Goal: Navigation & Orientation: Understand site structure

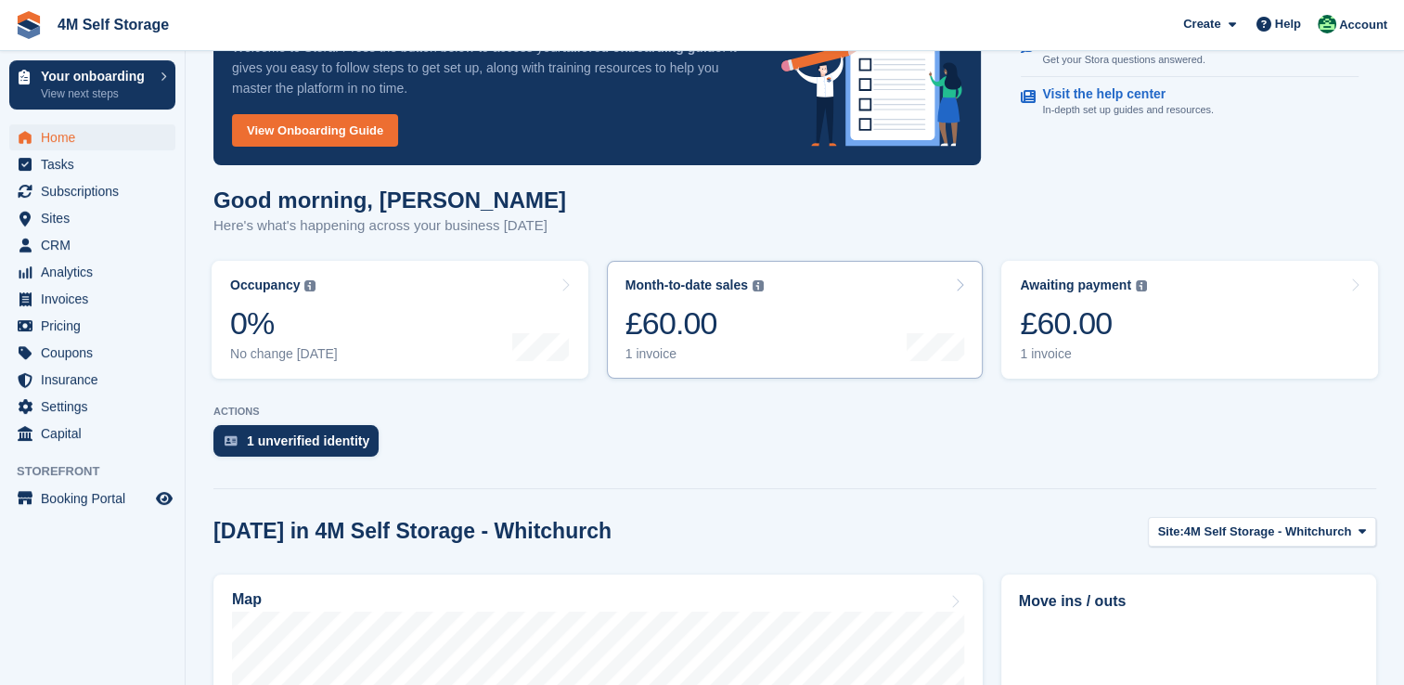
scroll to position [278, 0]
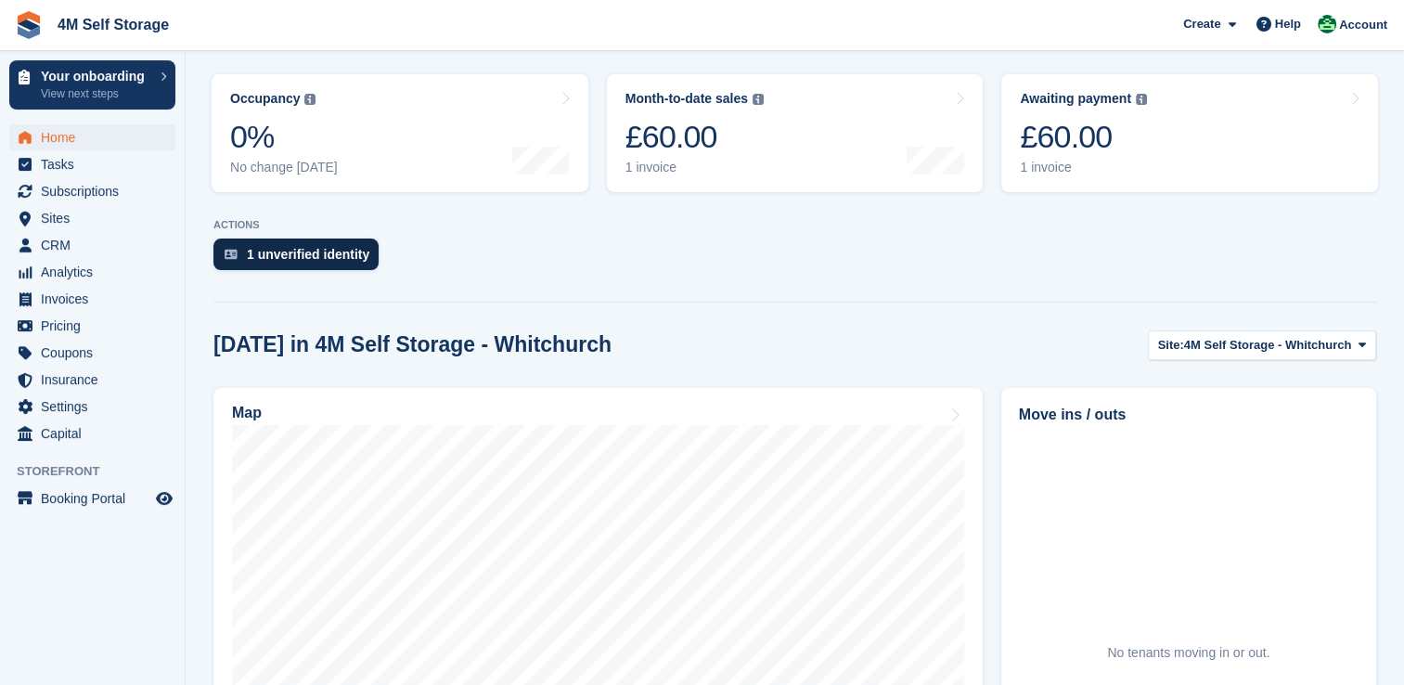
click at [290, 244] on div "1 unverified identity" at bounding box center [295, 254] width 165 height 32
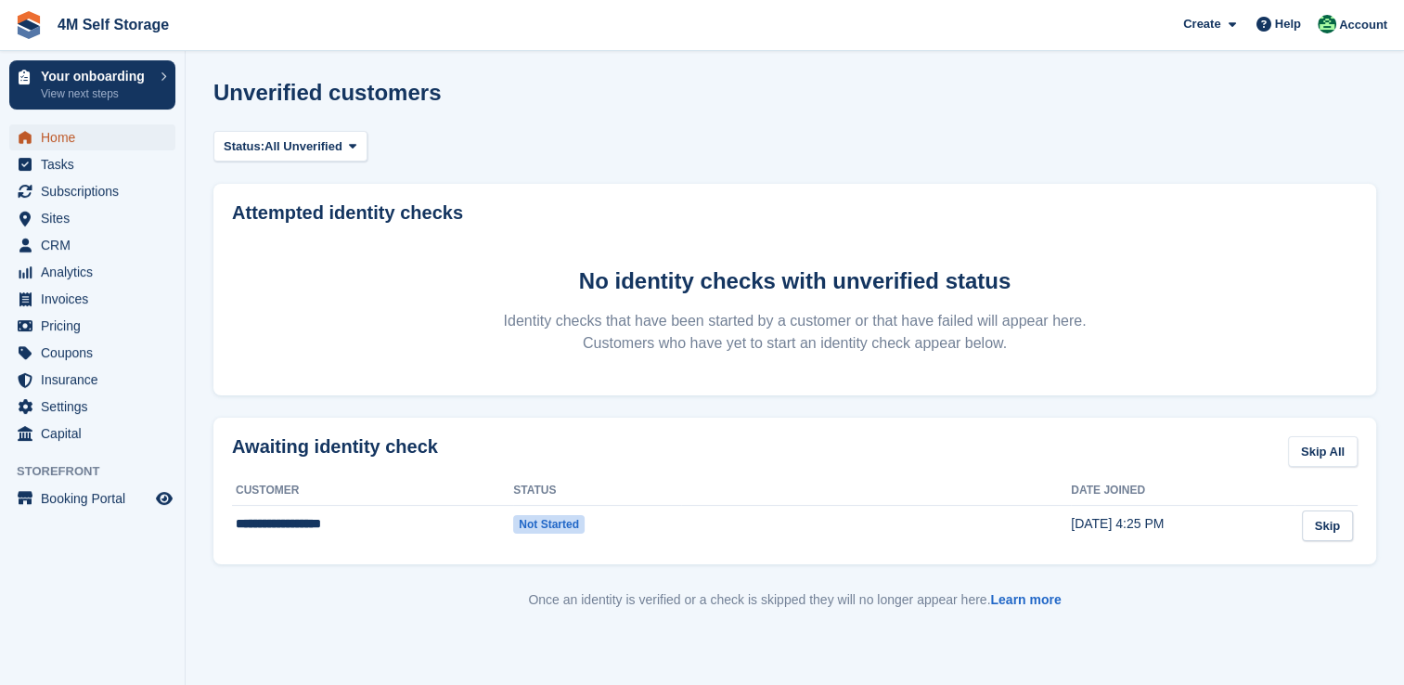
click at [78, 139] on span "Home" at bounding box center [96, 137] width 111 height 26
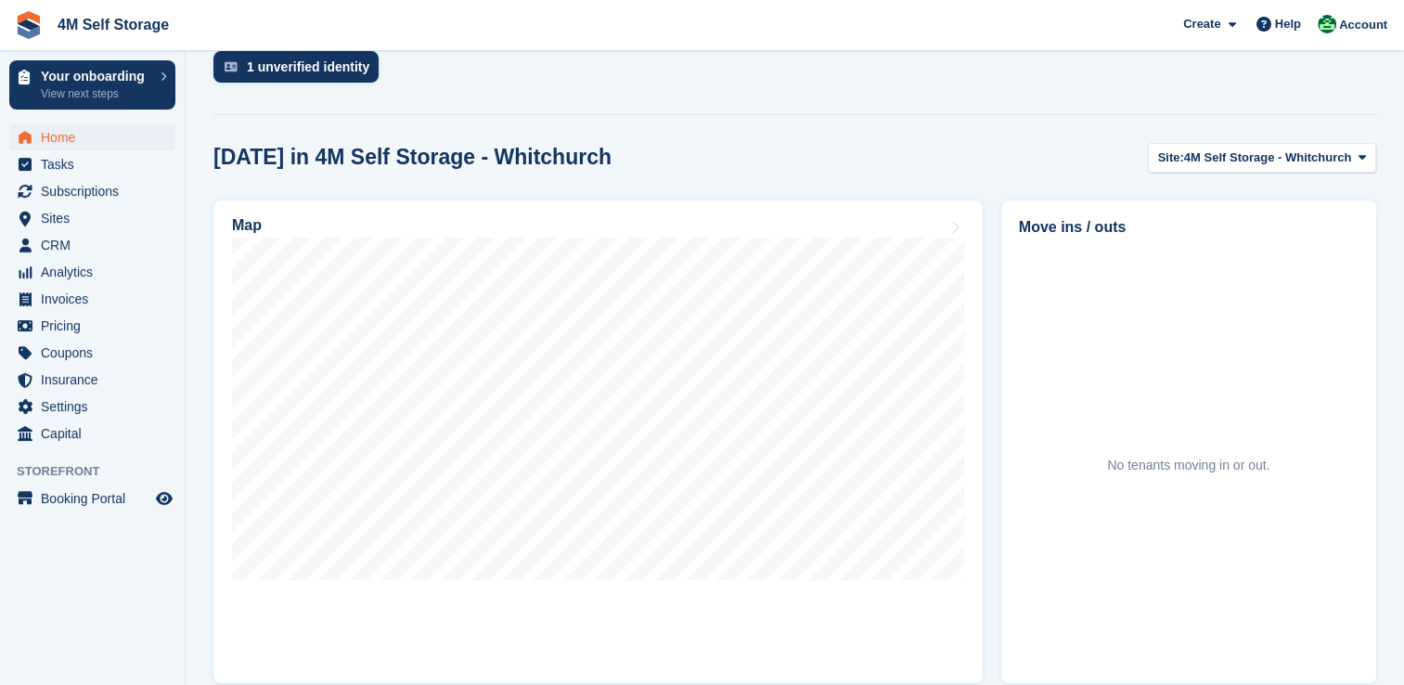
scroll to position [557, 0]
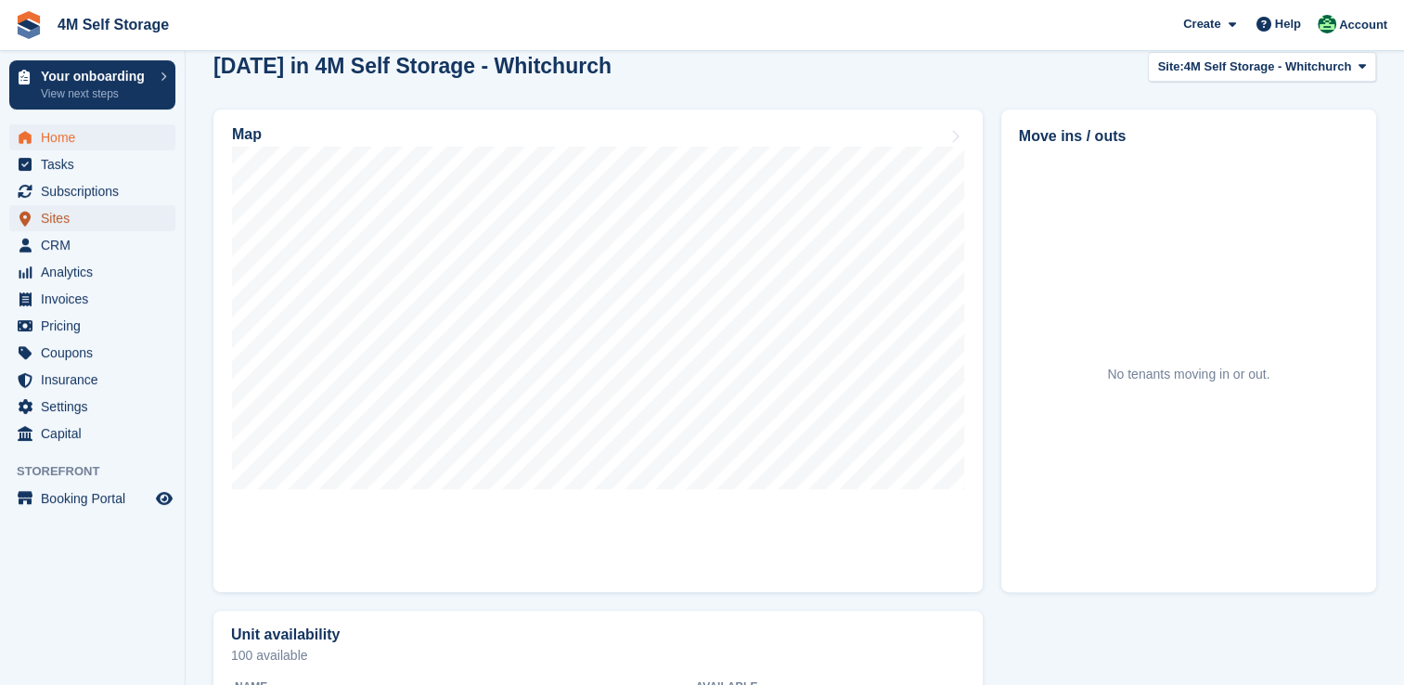
click at [44, 217] on span "Sites" at bounding box center [96, 218] width 111 height 26
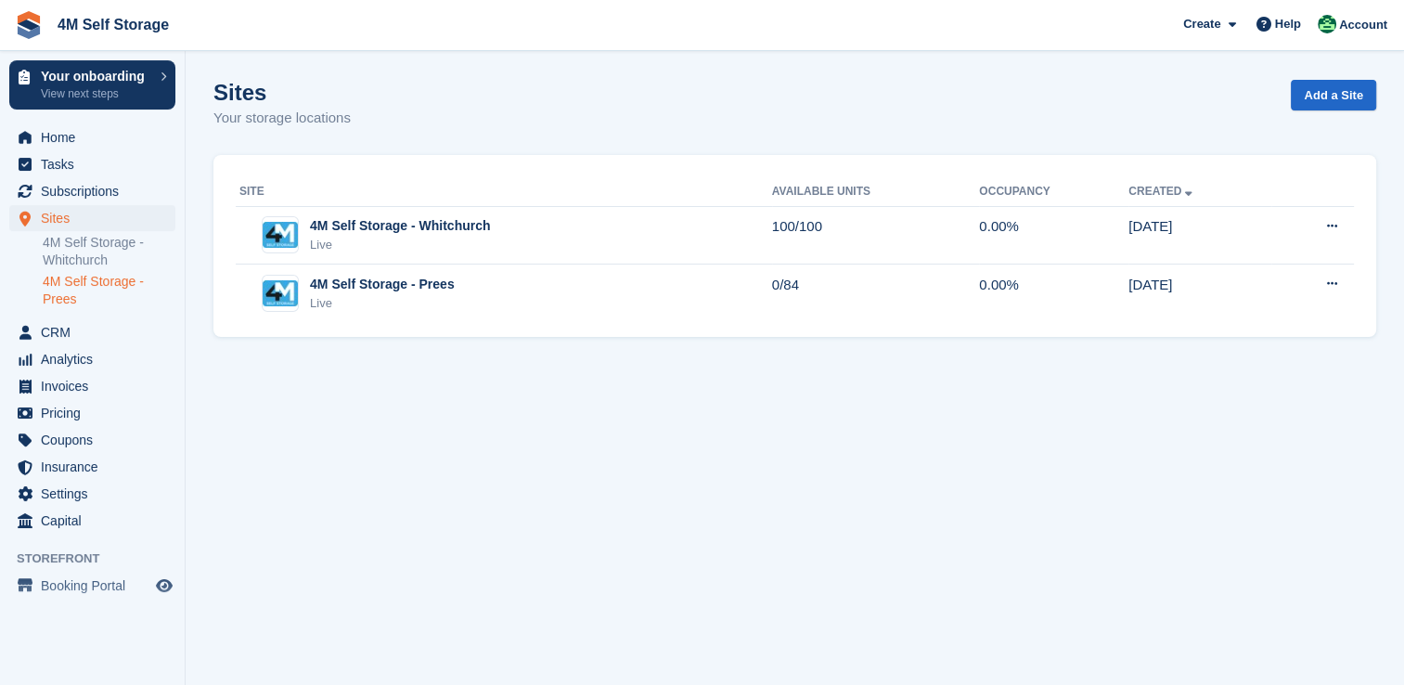
click at [116, 290] on link "4M Self Storage - Prees" at bounding box center [109, 290] width 133 height 35
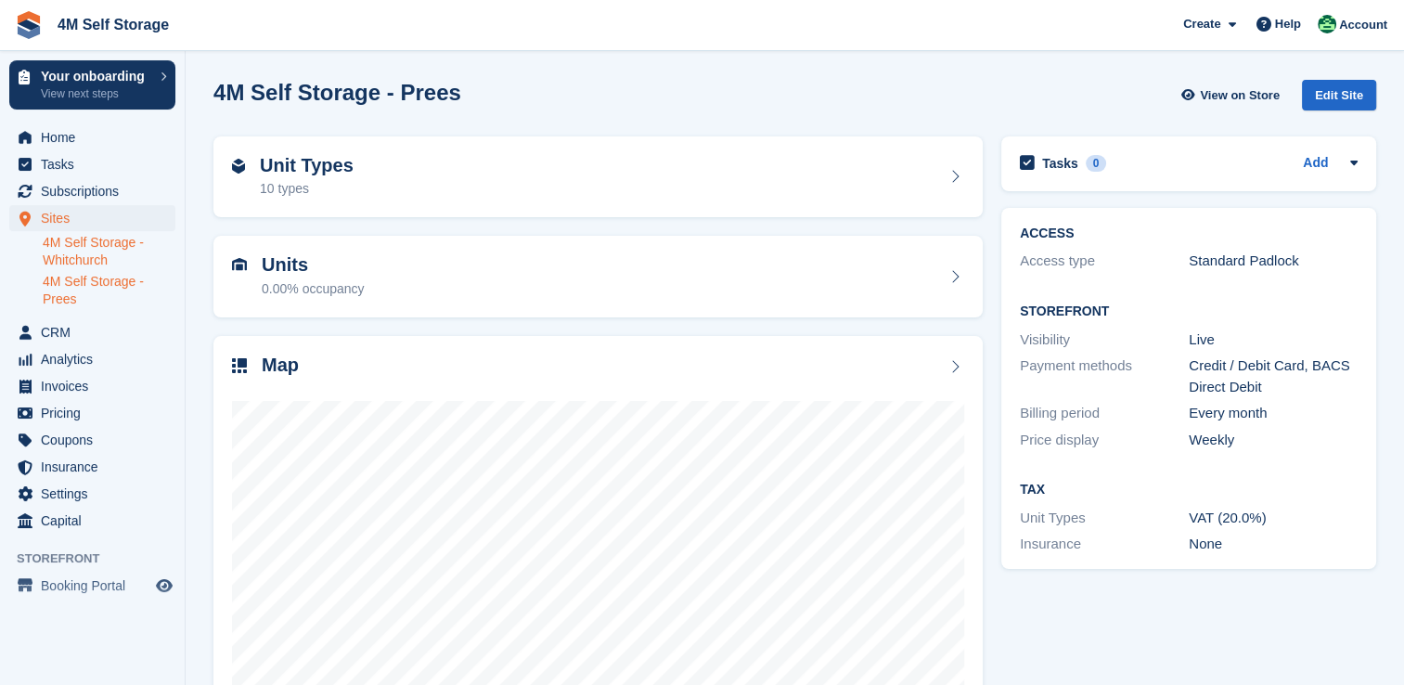
click at [110, 251] on link "4M Self Storage - Whitchurch" at bounding box center [109, 251] width 133 height 35
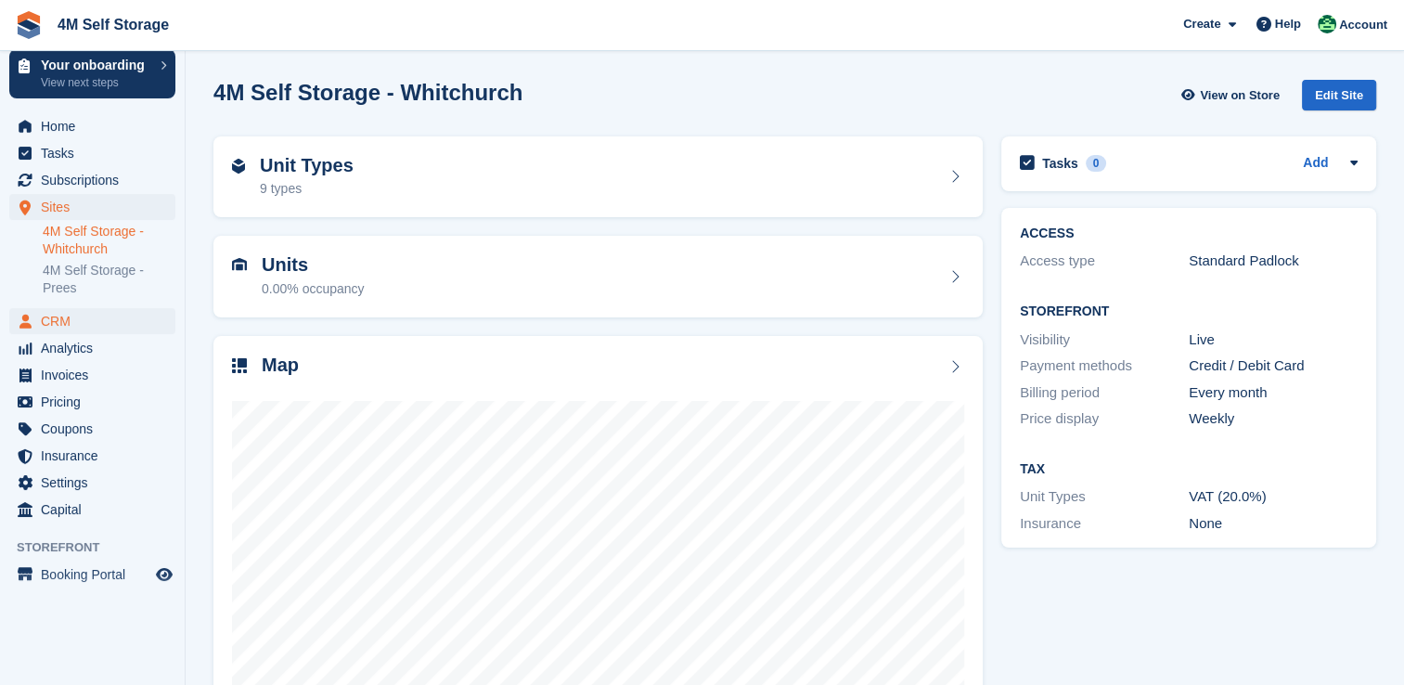
scroll to position [15, 0]
